Goal: Task Accomplishment & Management: Use online tool/utility

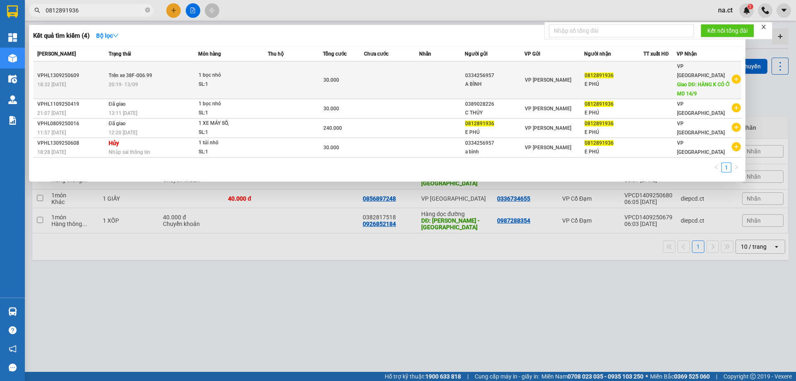
click at [374, 69] on td at bounding box center [391, 80] width 55 height 38
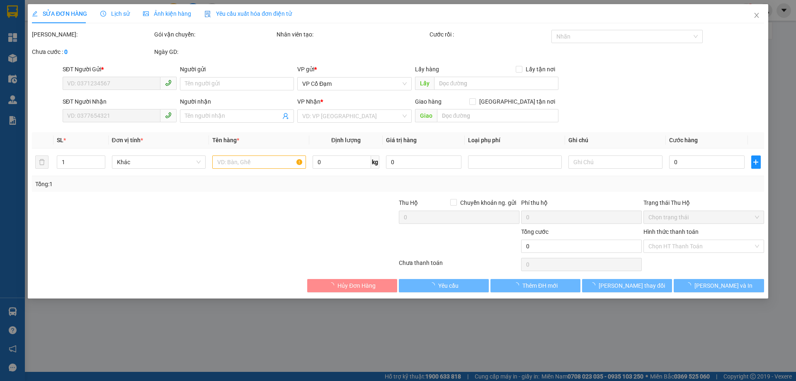
type input "0334256957"
type input "A BÌNH"
type input "0812891936"
type input "E PHÚ"
type input "HÀNG K CÓ Ở MD 14/9"
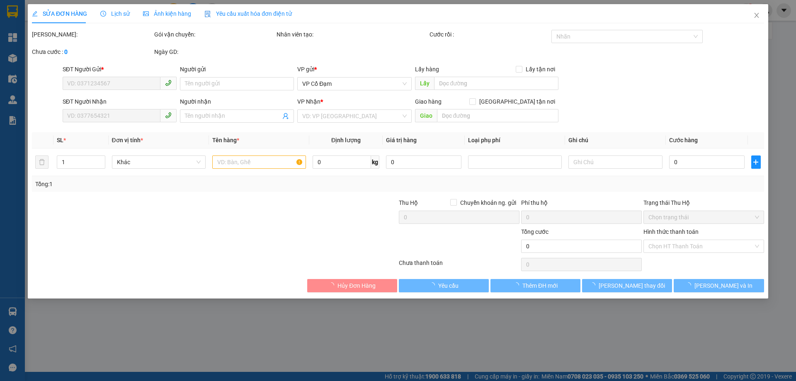
type input "30.000"
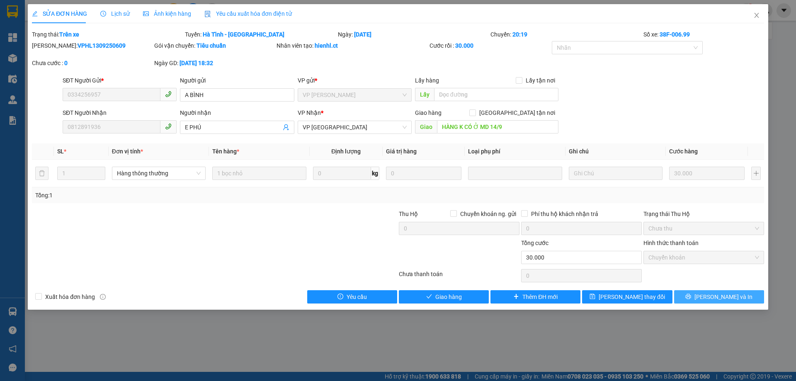
click at [730, 294] on span "[PERSON_NAME] và In" at bounding box center [724, 296] width 58 height 9
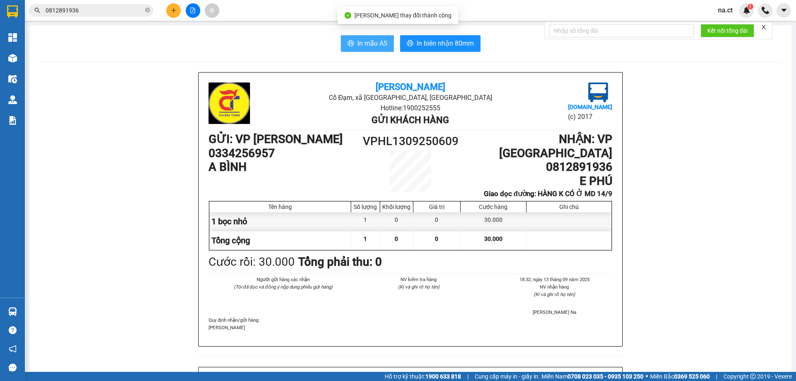
click at [355, 38] on button "In mẫu A5" at bounding box center [367, 43] width 53 height 17
